Goal: Navigation & Orientation: Find specific page/section

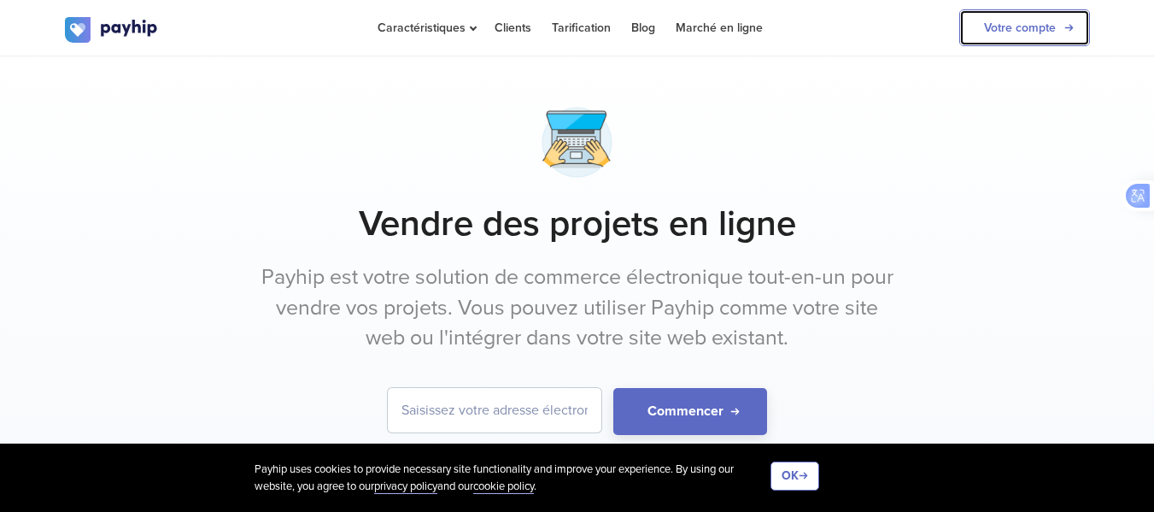
drag, startPoint x: 0, startPoint y: 0, endPoint x: 1019, endPoint y: 28, distance: 1019.5
click at [1019, 28] on link "Votre compte" at bounding box center [1024, 27] width 131 height 37
click at [999, 30] on link "Votre compte" at bounding box center [1024, 27] width 131 height 37
